Goal: Information Seeking & Learning: Learn about a topic

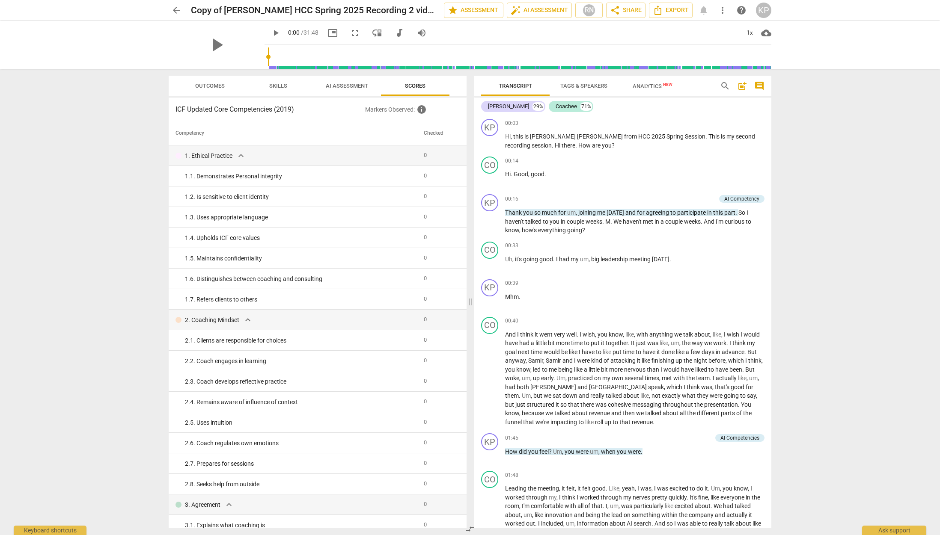
click at [270, 111] on h3 "ICF Updated Core Competencies (2019)" at bounding box center [270, 109] width 190 height 10
click at [288, 108] on h3 "ICF Updated Core Competencies (2019)" at bounding box center [270, 109] width 190 height 10
click at [205, 86] on span "Outcomes" at bounding box center [210, 86] width 30 height 6
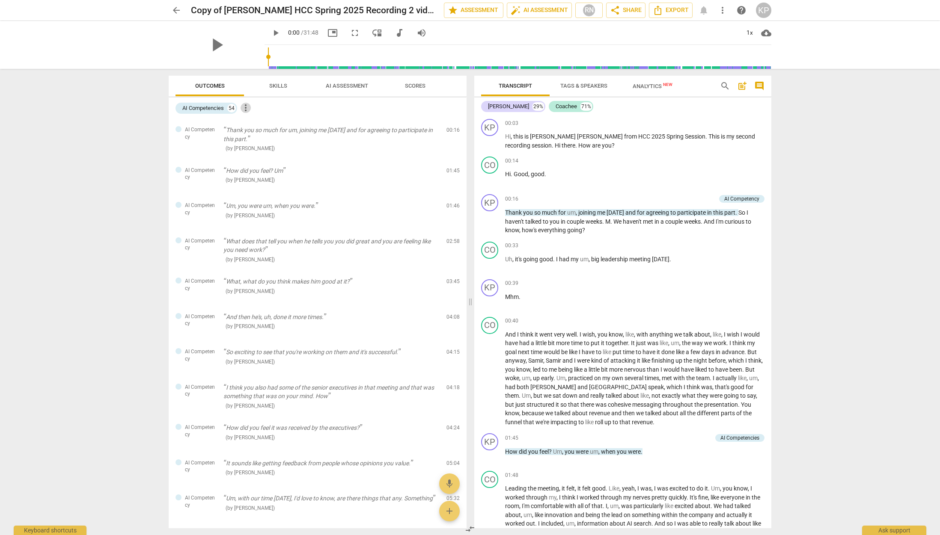
click at [248, 107] on span "more_vert" at bounding box center [245, 108] width 10 height 10
click at [248, 107] on li "Uncheck all" at bounding box center [265, 108] width 48 height 21
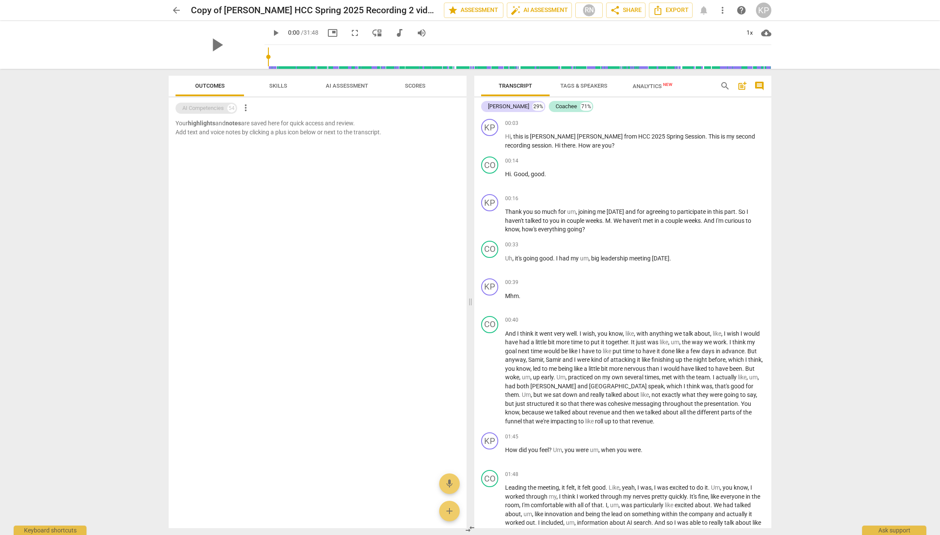
click at [204, 107] on div "AI Competencies" at bounding box center [202, 108] width 41 height 9
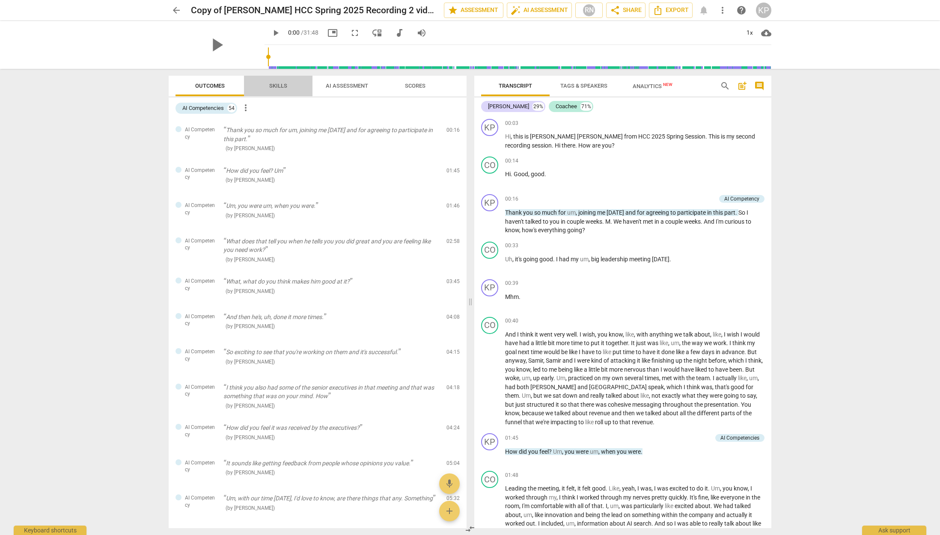
click at [283, 85] on span "Skills" at bounding box center [278, 86] width 18 height 6
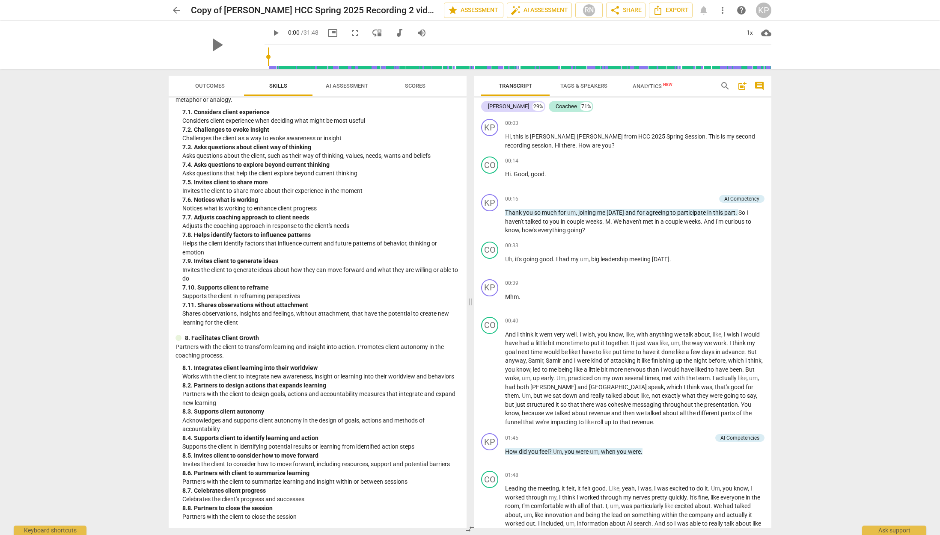
scroll to position [1144, 0]
click at [625, 105] on div "Kerry Puglisi 29% Coachee 71%" at bounding box center [622, 106] width 283 height 15
click at [581, 85] on span "Tags & Speakers" at bounding box center [583, 86] width 47 height 6
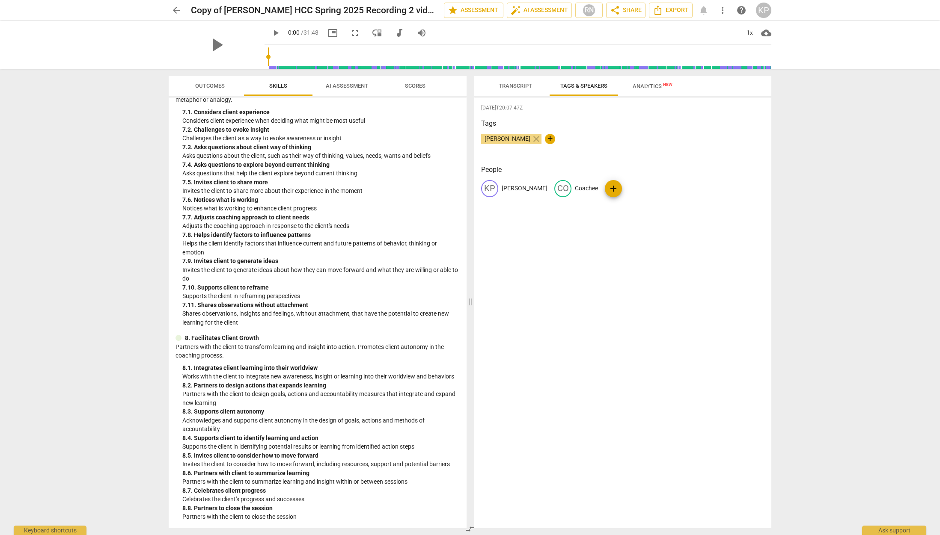
click at [660, 83] on span "Analytics New" at bounding box center [652, 86] width 40 height 6
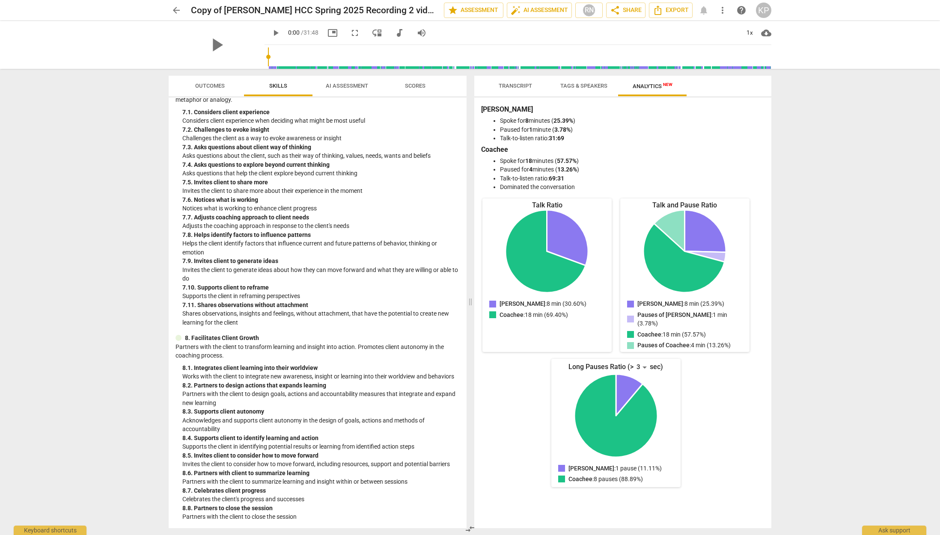
click at [114, 111] on div "arrow_back Copy of Kerry Puglisi HCC Spring 2025 Recording 2 video edit star As…" at bounding box center [470, 267] width 940 height 535
click at [471, 9] on span "star Assessment" at bounding box center [474, 10] width 52 height 10
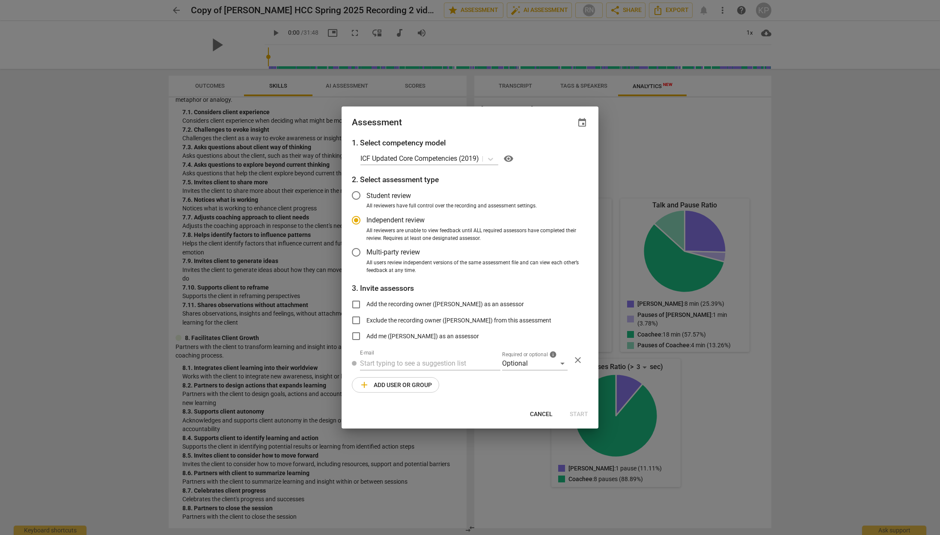
click at [109, 105] on div at bounding box center [470, 267] width 940 height 535
radio input "false"
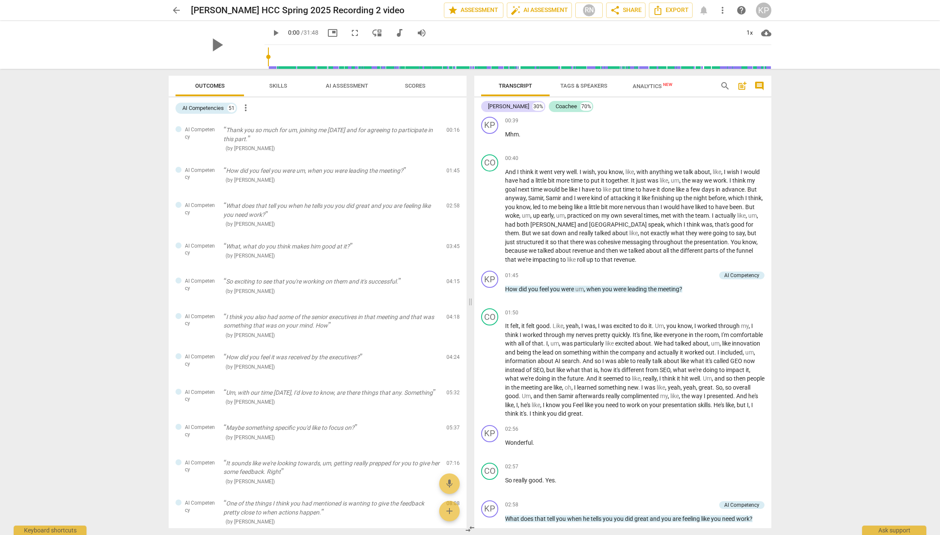
scroll to position [165, 0]
click at [231, 109] on div "51" at bounding box center [231, 108] width 9 height 9
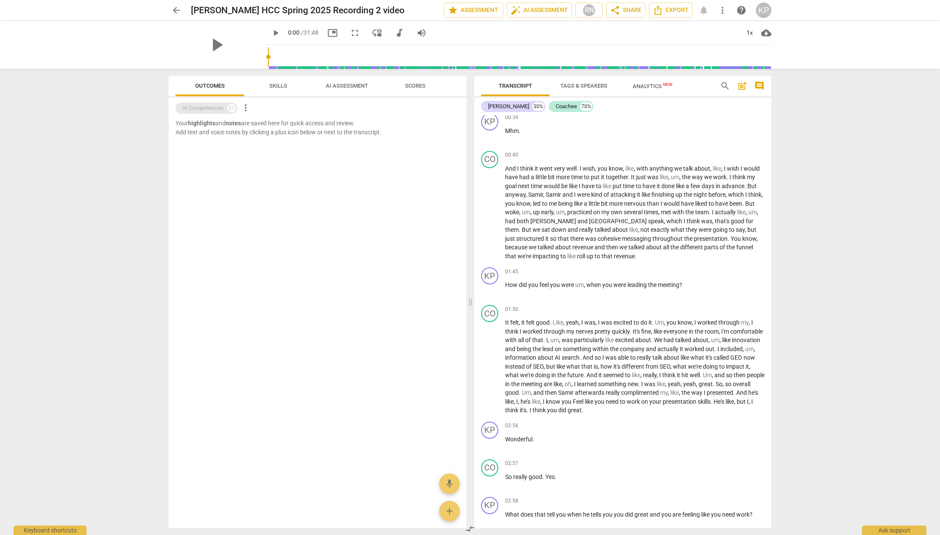
scroll to position [164, 0]
click at [210, 108] on div "AI Competencies" at bounding box center [202, 108] width 41 height 9
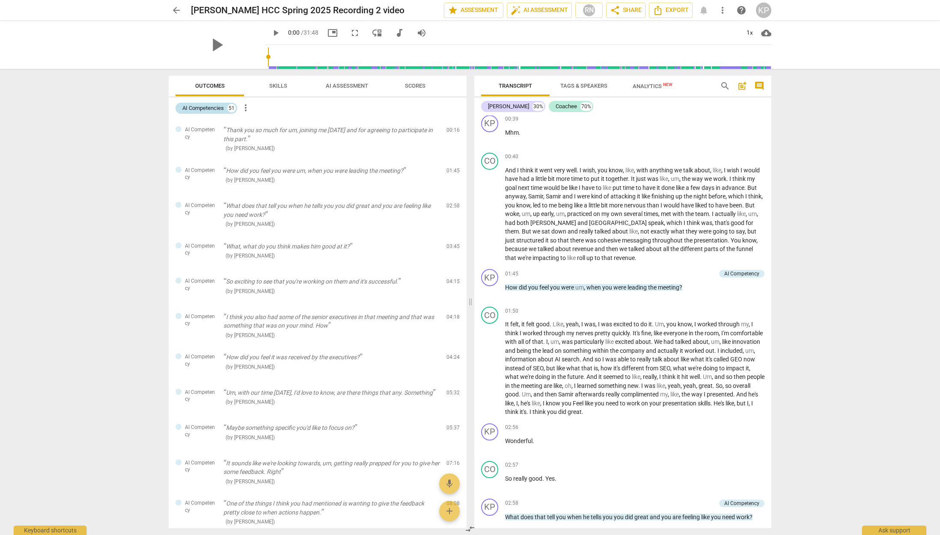
scroll to position [165, 0]
click at [246, 107] on span "more_vert" at bounding box center [245, 108] width 10 height 10
click at [246, 107] on li "Uncheck all" at bounding box center [265, 108] width 48 height 21
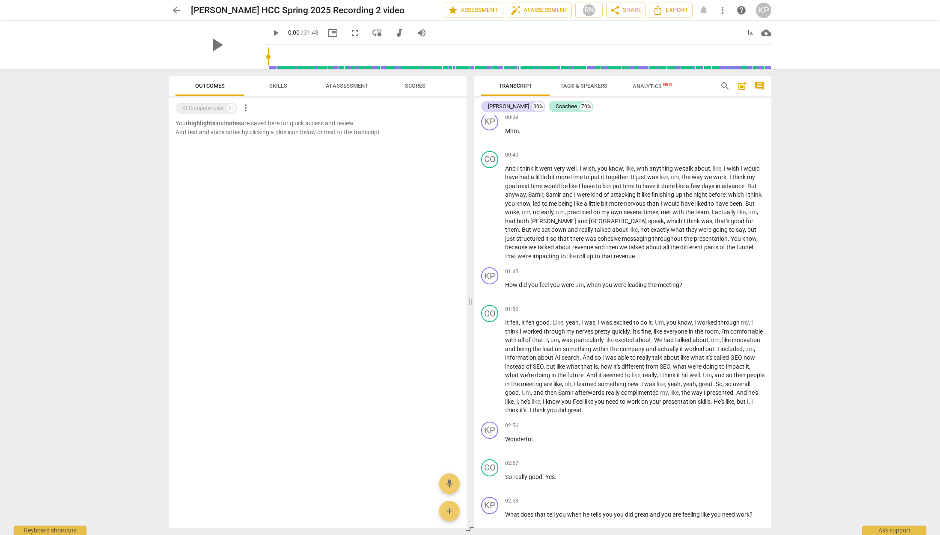
scroll to position [164, 0]
click at [246, 107] on span "more_vert" at bounding box center [245, 108] width 10 height 10
click at [232, 107] on div at bounding box center [470, 267] width 940 height 535
click at [220, 107] on div "AI Competencies" at bounding box center [202, 108] width 41 height 9
drag, startPoint x: 220, startPoint y: 107, endPoint x: 273, endPoint y: 93, distance: 54.0
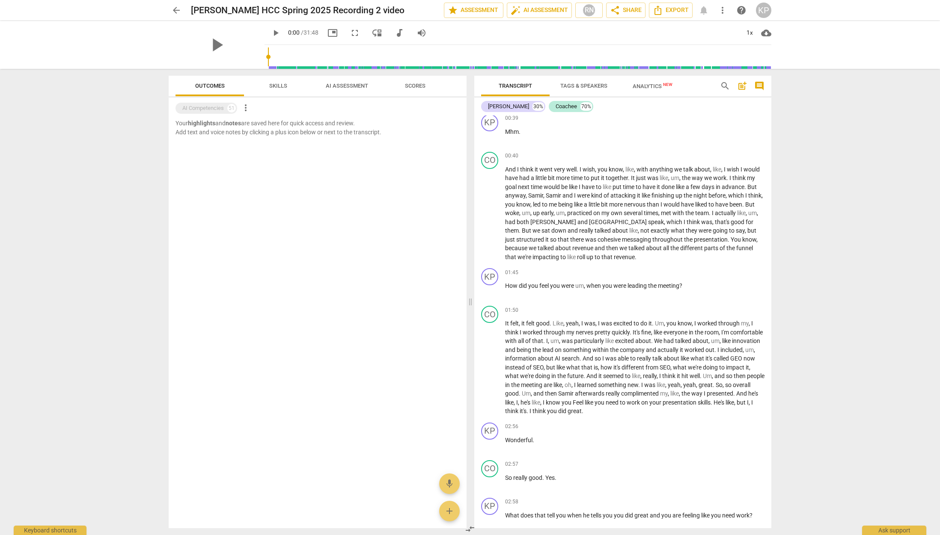
click at [221, 106] on div "AI Competencies" at bounding box center [202, 108] width 41 height 9
click at [198, 114] on div "AI Competencies 51 more_vert" at bounding box center [320, 108] width 291 height 15
click at [202, 109] on div "AI Competencies" at bounding box center [202, 108] width 41 height 9
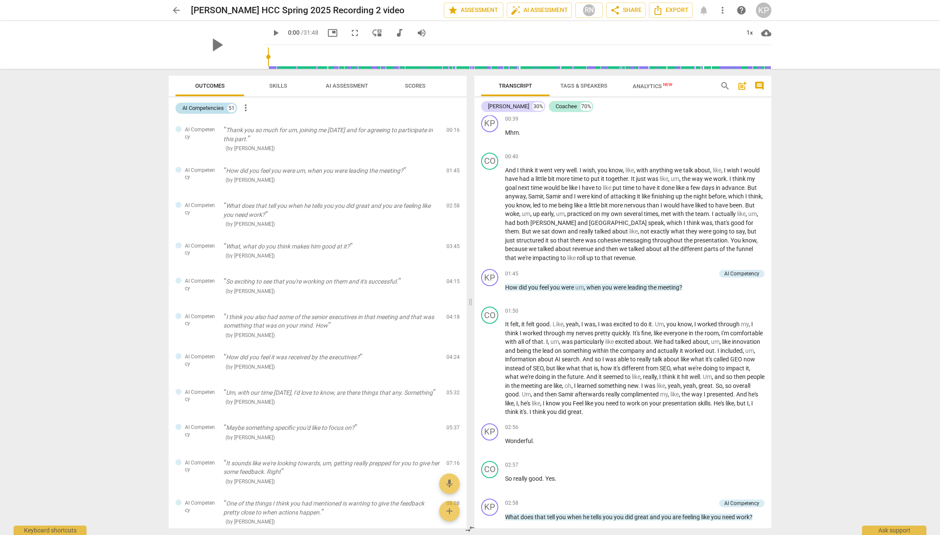
scroll to position [165, 0]
click at [581, 285] on span "um" at bounding box center [579, 286] width 9 height 7
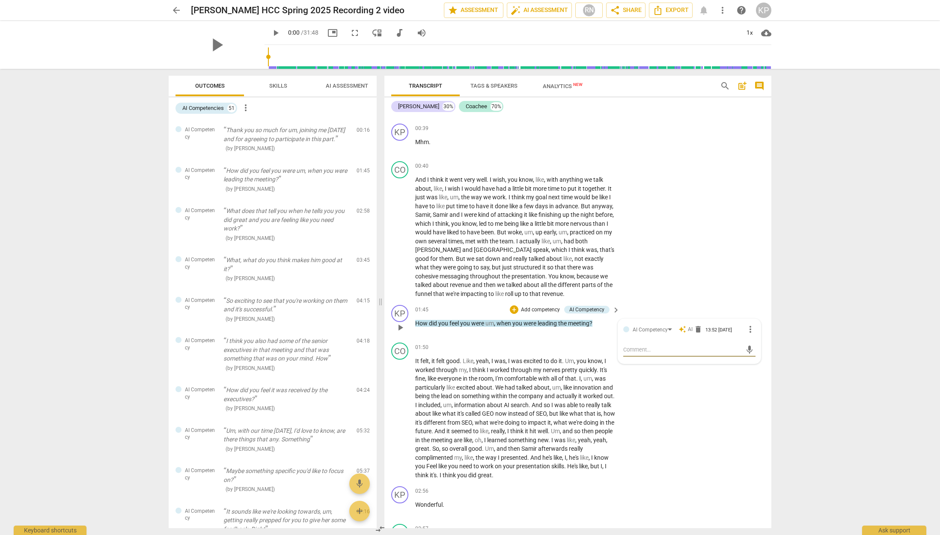
scroll to position [175, 0]
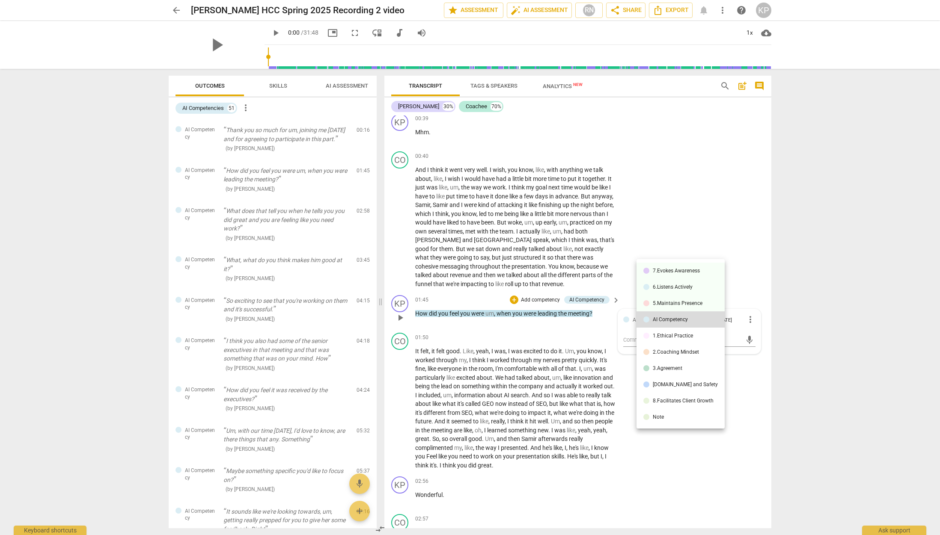
click at [703, 183] on div at bounding box center [470, 267] width 940 height 535
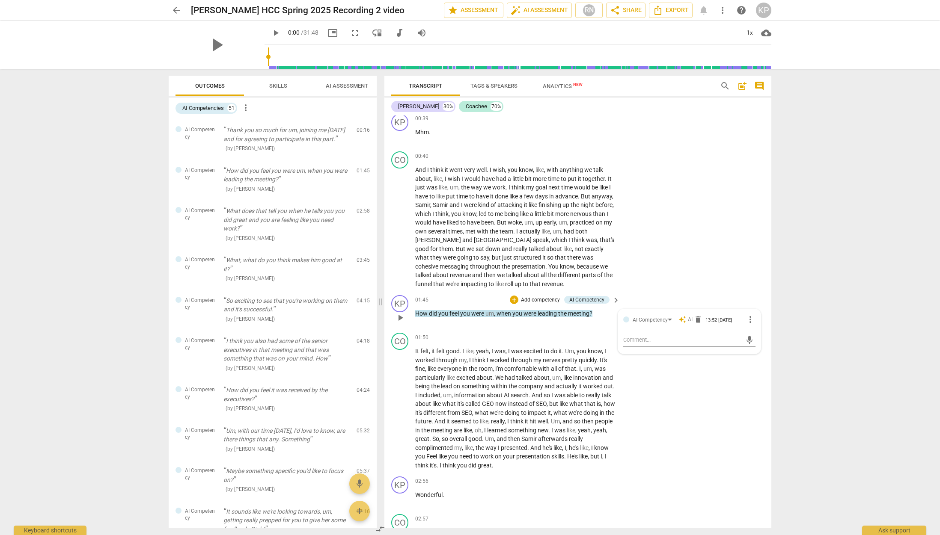
click at [123, 179] on div "arrow_back [PERSON_NAME] HCC Spring 2025 Recording 2 video edit star Assessment…" at bounding box center [470, 267] width 940 height 535
click at [688, 283] on div "CO play_arrow pause 00:40 + Add competency keyboard_arrow_right And I think it …" at bounding box center [577, 220] width 387 height 144
